Goal: Information Seeking & Learning: Understand process/instructions

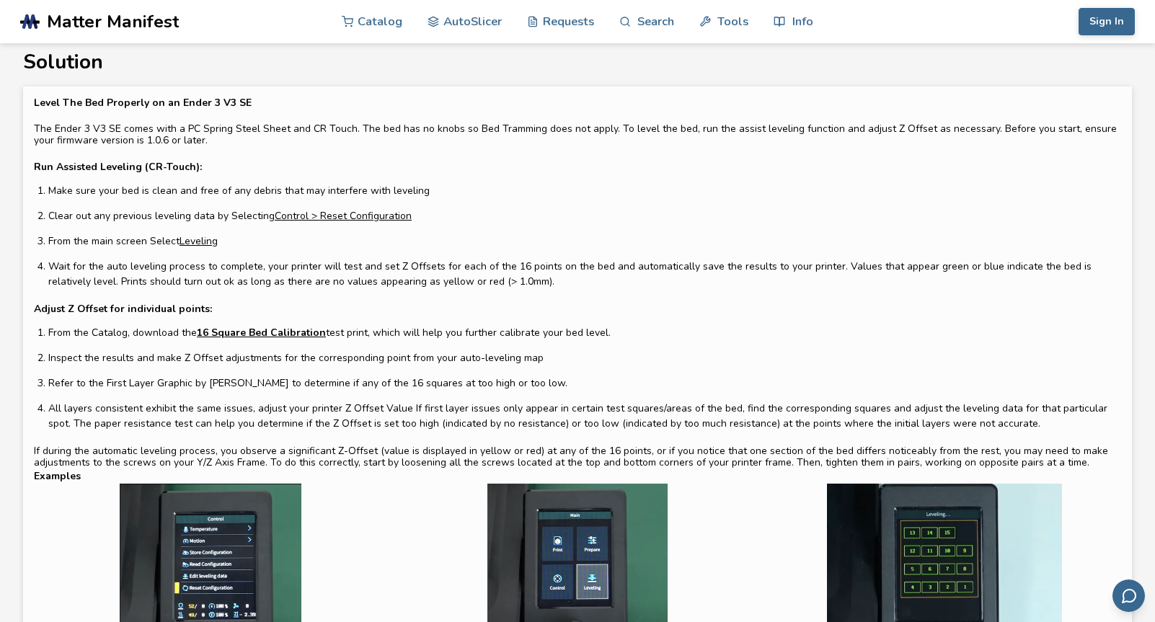
scroll to position [16, 0]
click at [262, 308] on div "Level The Bed Properly on an Ender 3 V3 SE The Ender 3 V3 SE comes with a PC Sp…" at bounding box center [577, 283] width 1087 height 371
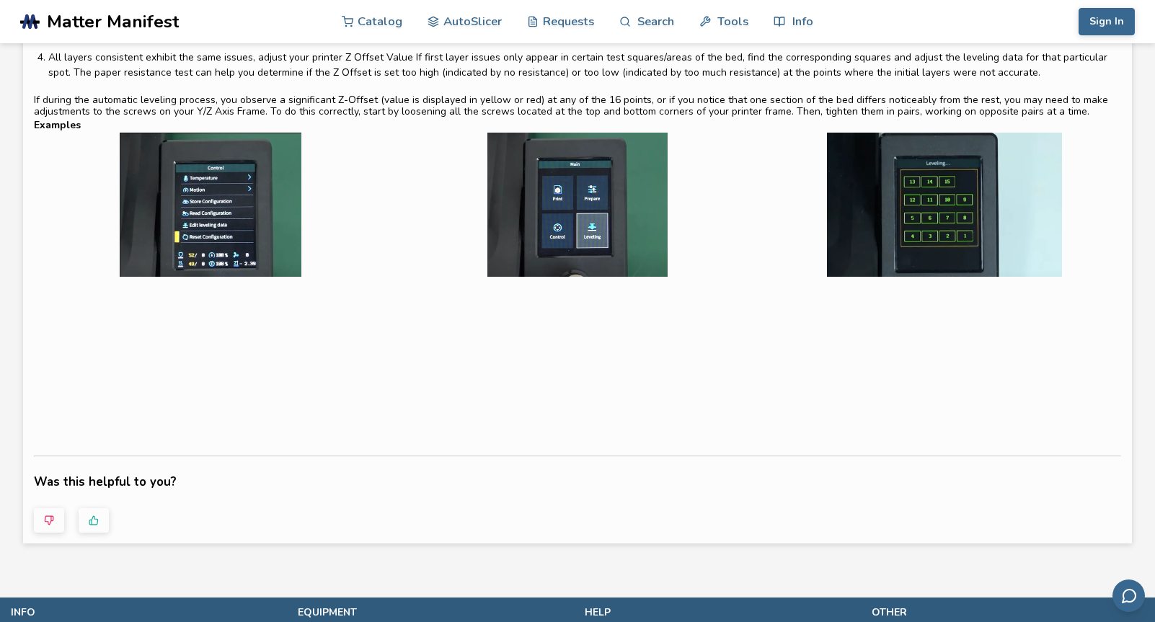
scroll to position [367, 0]
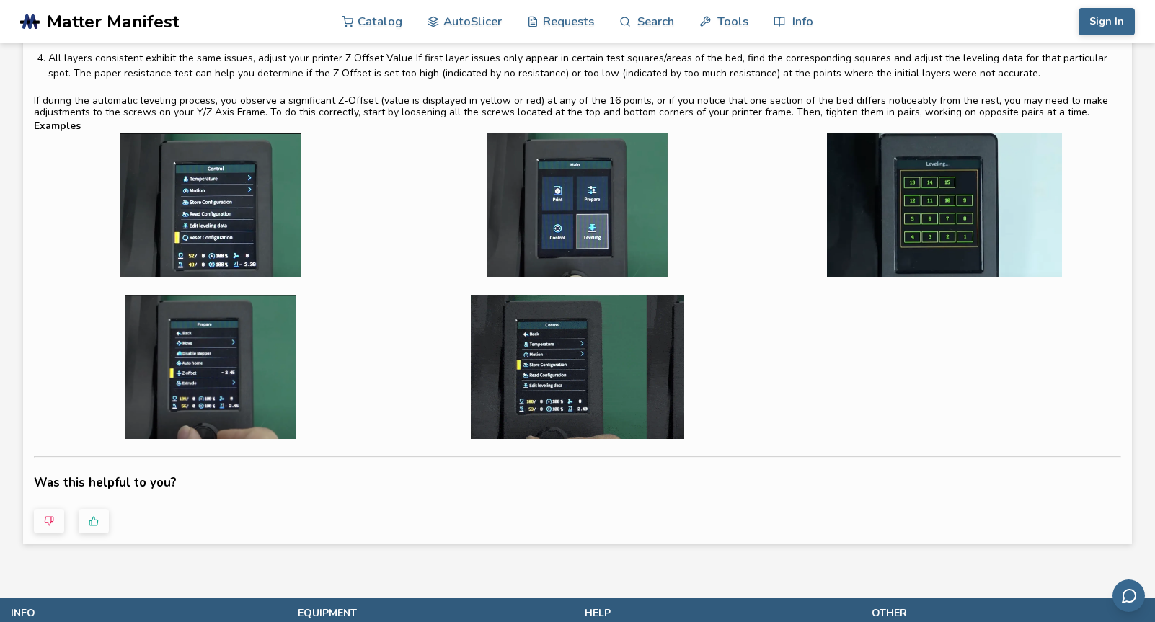
click at [388, 368] on div at bounding box center [577, 287] width 1087 height 309
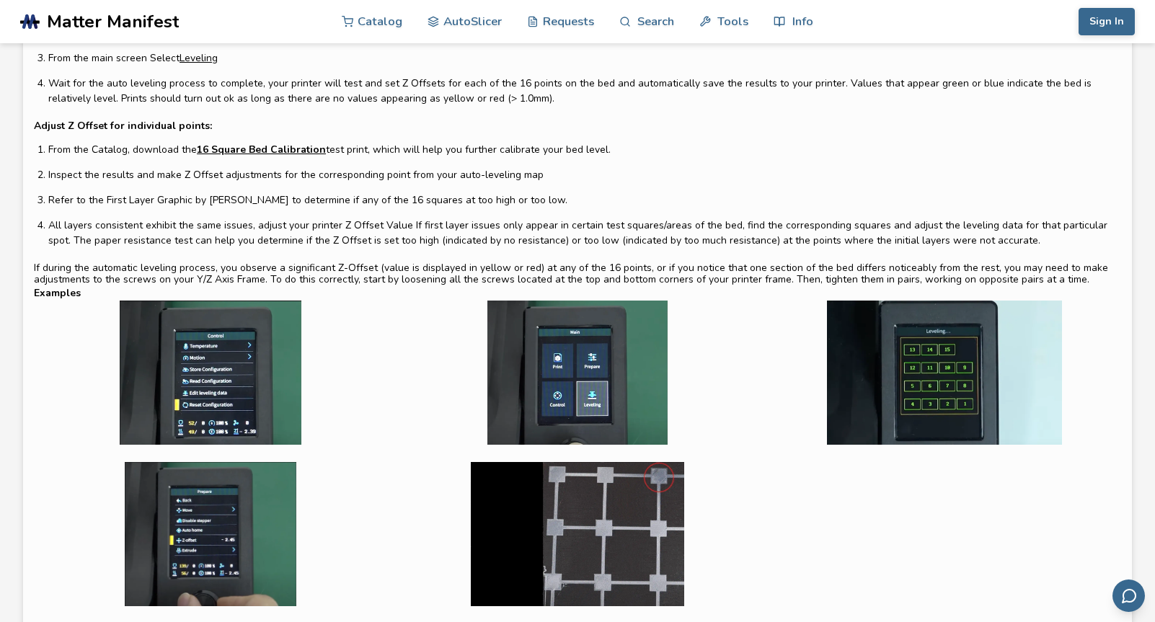
scroll to position [195, 0]
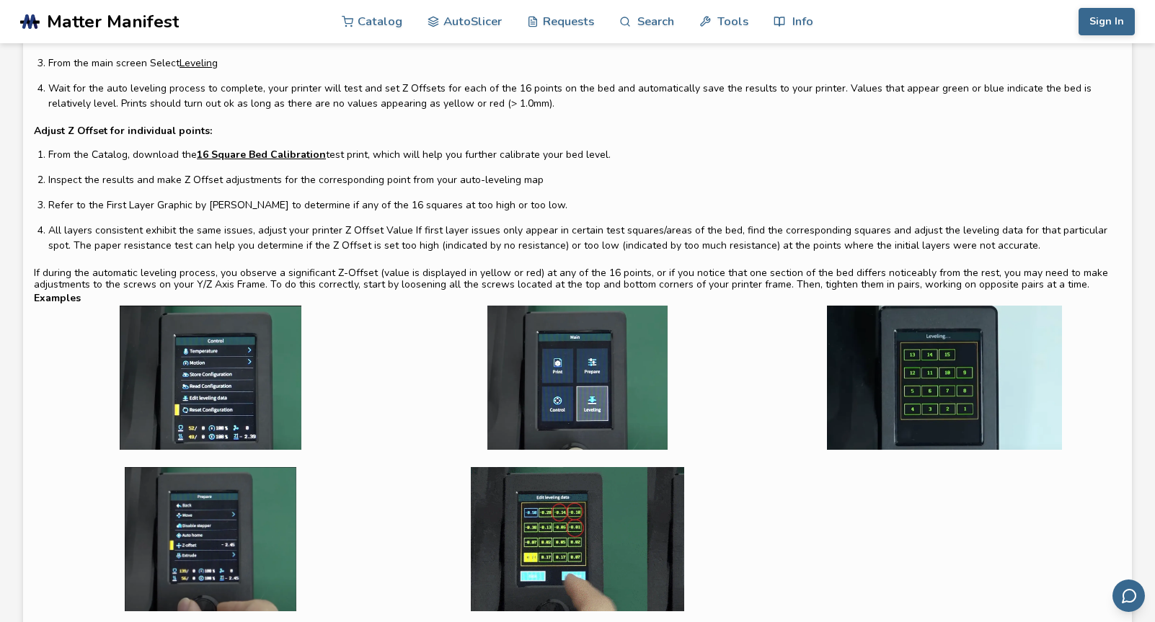
click at [283, 159] on link "16 Square Bed Calibration" at bounding box center [261, 154] width 129 height 15
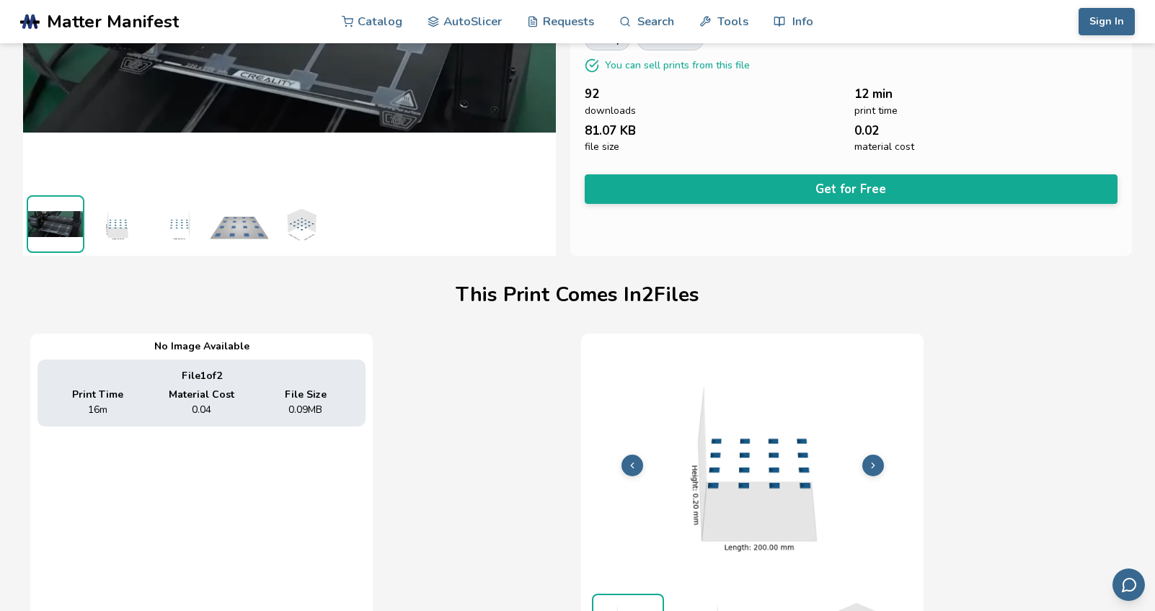
scroll to position [238, 6]
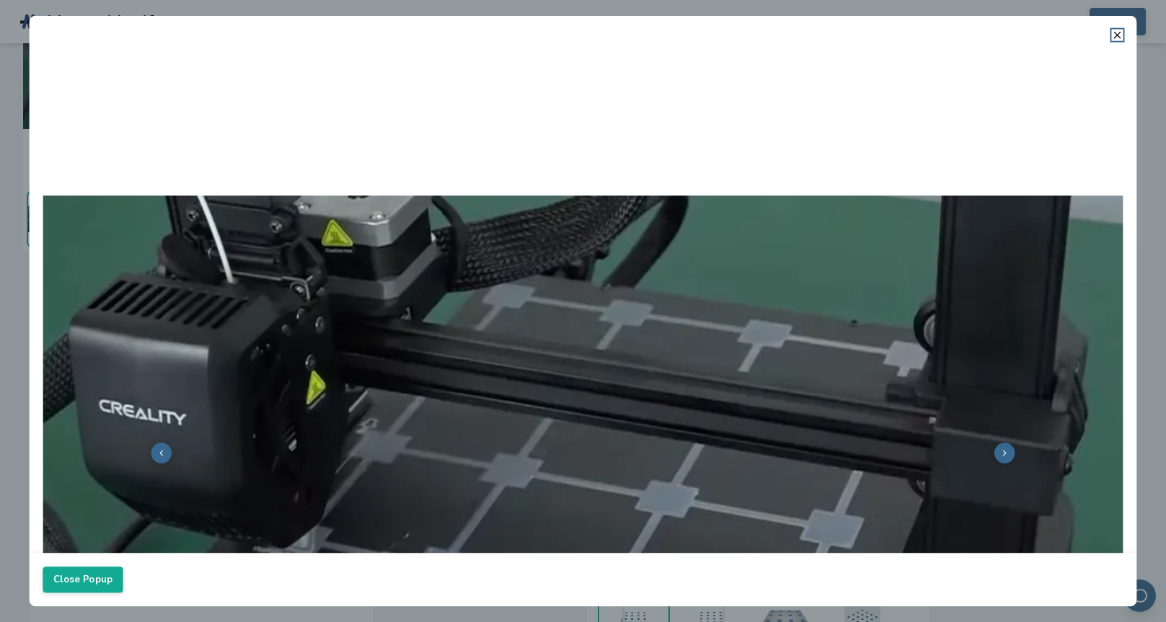
scroll to position [0, 0]
click at [1116, 32] on icon at bounding box center [1118, 36] width 12 height 12
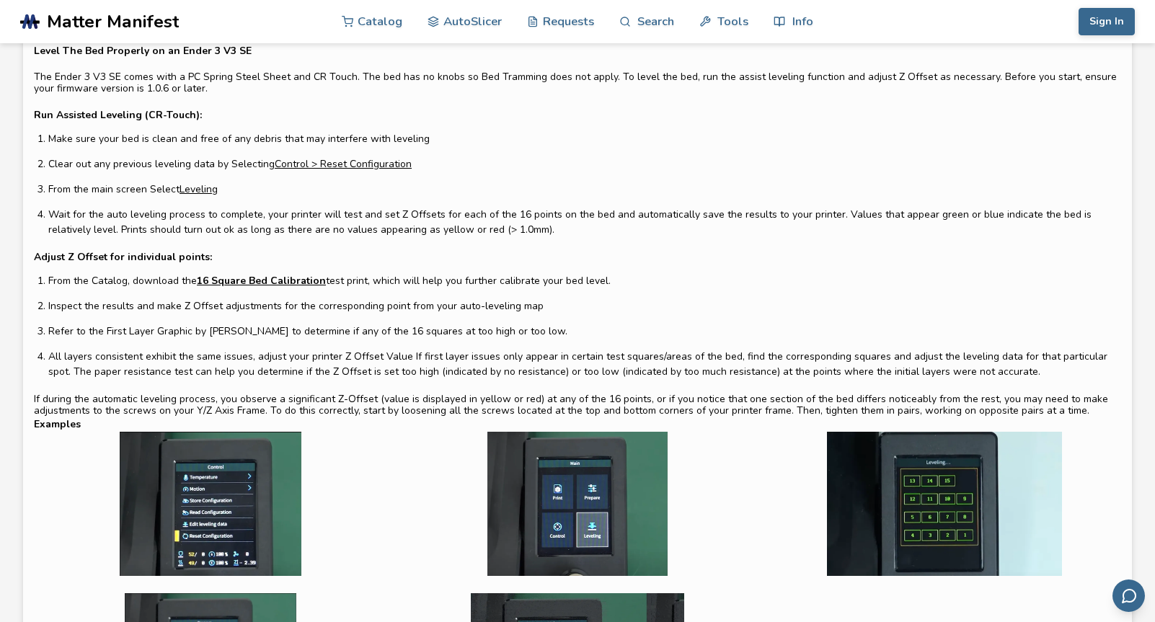
scroll to position [65, 0]
